Goal: Transaction & Acquisition: Download file/media

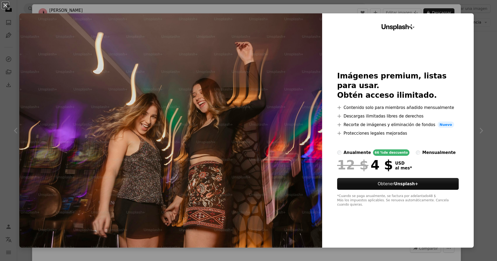
scroll to position [2, 0]
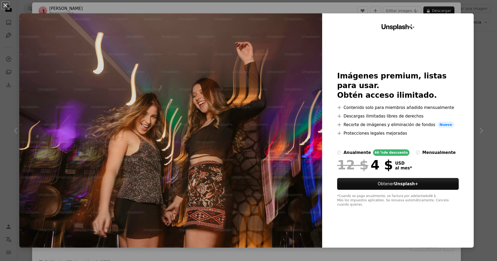
click at [495, 39] on div "An X shape Unsplash+ Imágenes premium, listas para usar. Obtén acceso ilimitado…" at bounding box center [248, 130] width 497 height 261
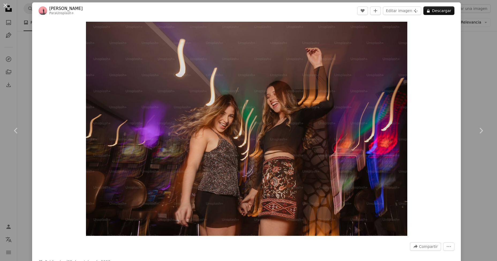
click at [491, 44] on div "An X shape Chevron left Chevron right [PERSON_NAME] Para Unsplash+ A heart A pl…" at bounding box center [248, 130] width 497 height 261
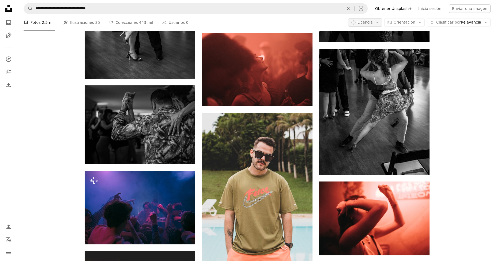
scroll to position [1550, 0]
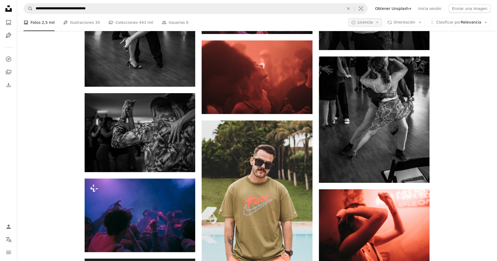
click at [379, 23] on icon "Arrow down" at bounding box center [377, 22] width 5 height 5
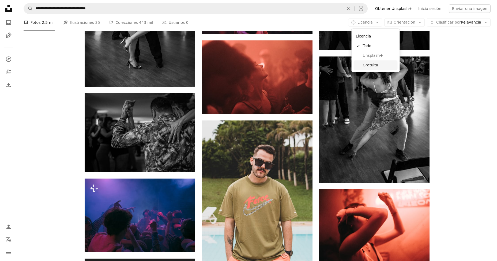
click at [370, 63] on span "Gratuita" at bounding box center [378, 64] width 33 height 5
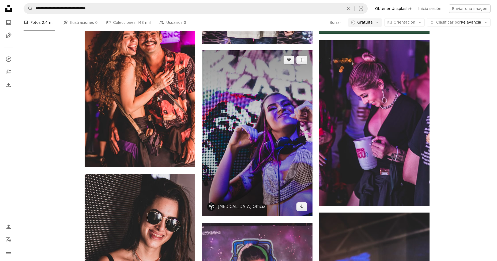
scroll to position [2435, 0]
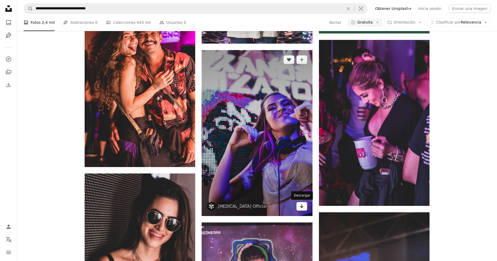
click at [300, 205] on icon "Arrow pointing down" at bounding box center [301, 206] width 4 height 6
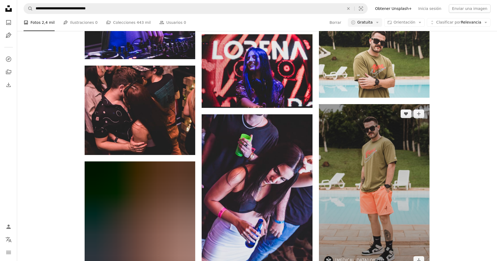
scroll to position [2948, 0]
